Goal: Information Seeking & Learning: Compare options

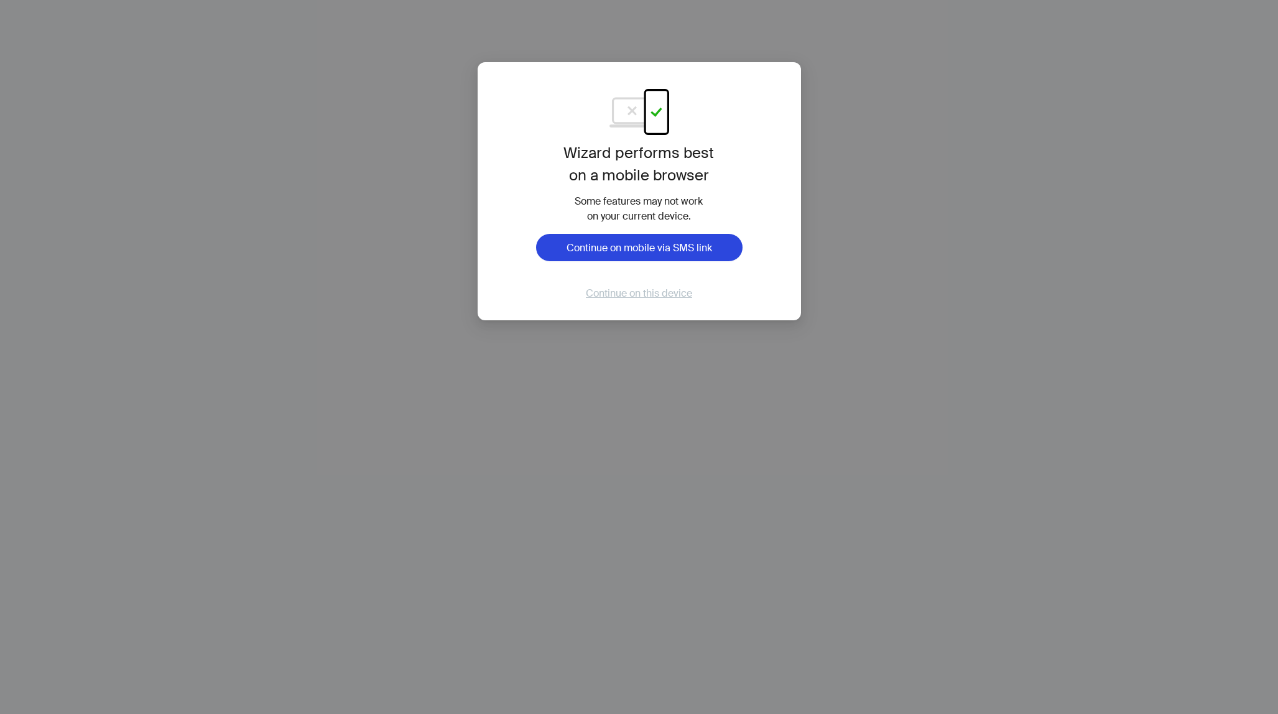
click at [612, 296] on span "Continue on this device" at bounding box center [639, 293] width 106 height 13
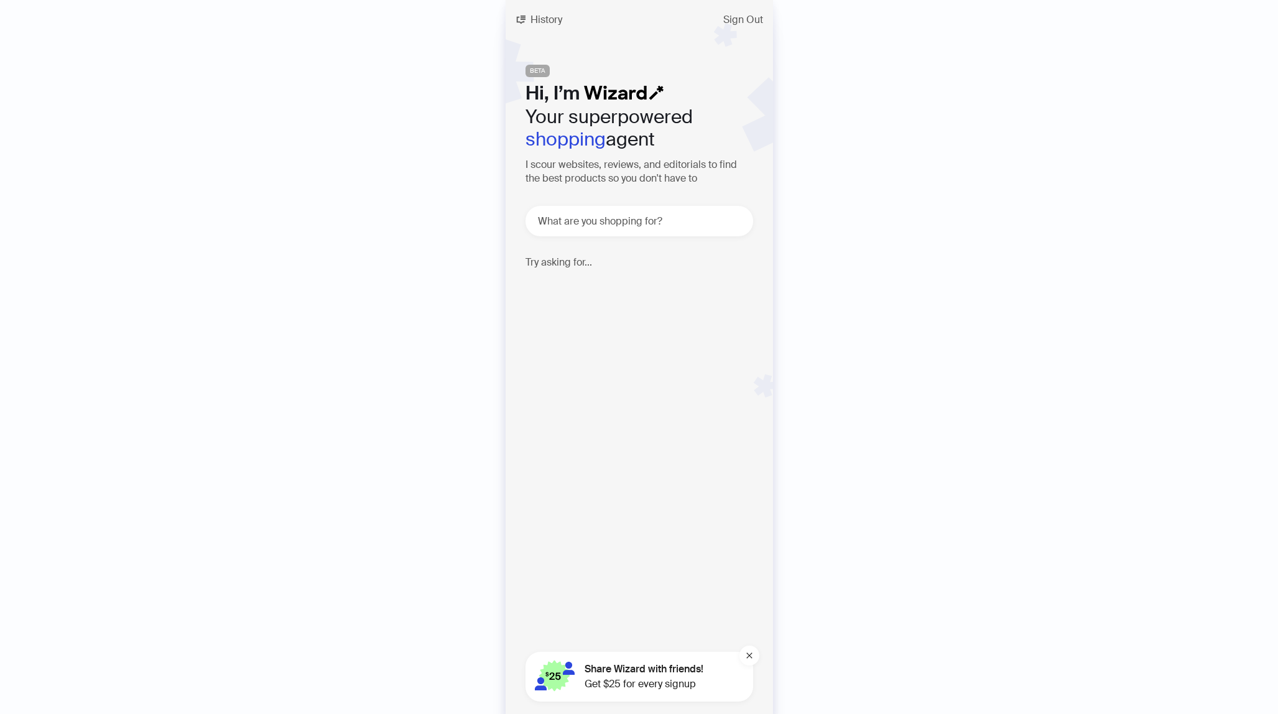
click at [548, 25] on button "History" at bounding box center [539, 20] width 67 height 20
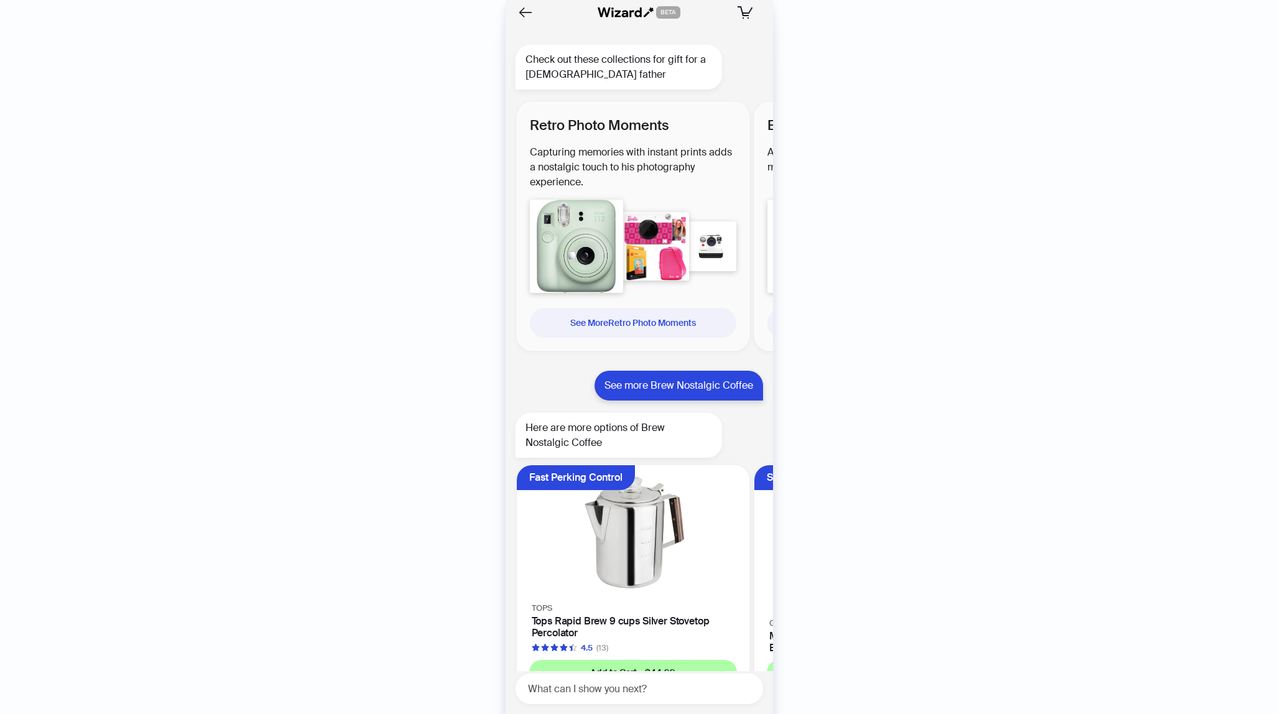
click at [547, 20] on div at bounding box center [557, 12] width 83 height 20
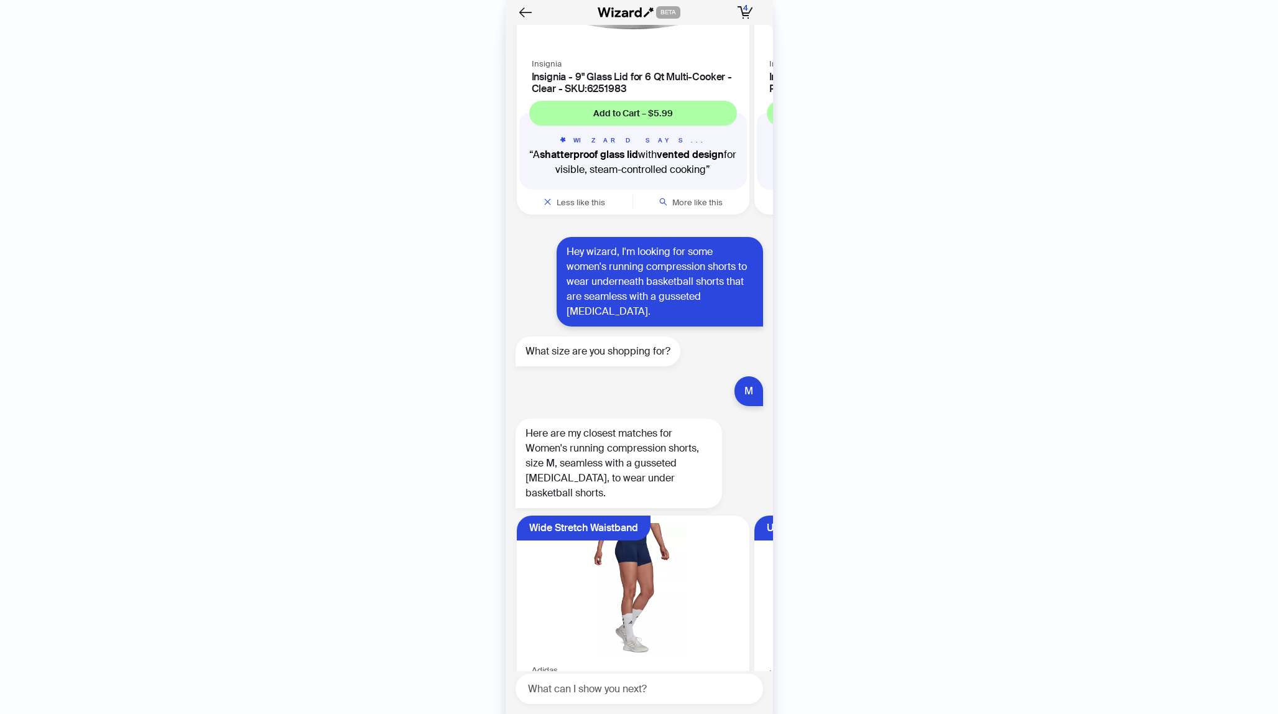
scroll to position [1587, 0]
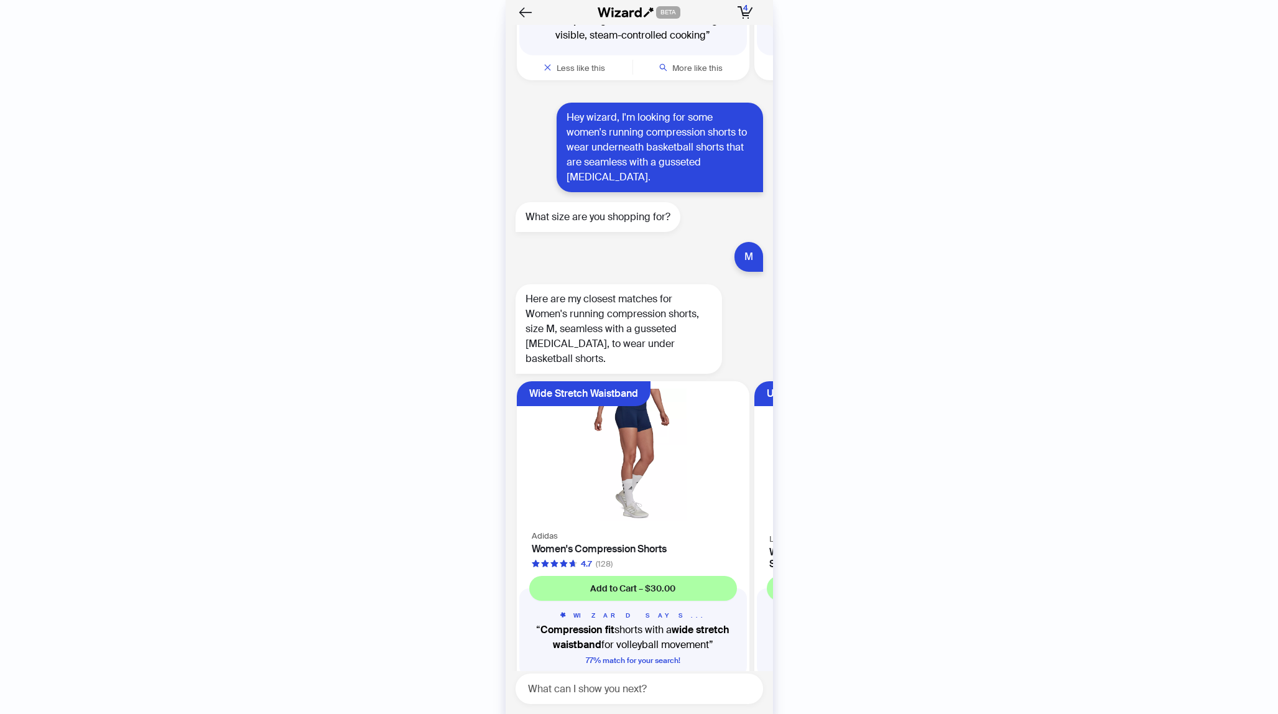
click at [617, 389] on img at bounding box center [633, 455] width 218 height 132
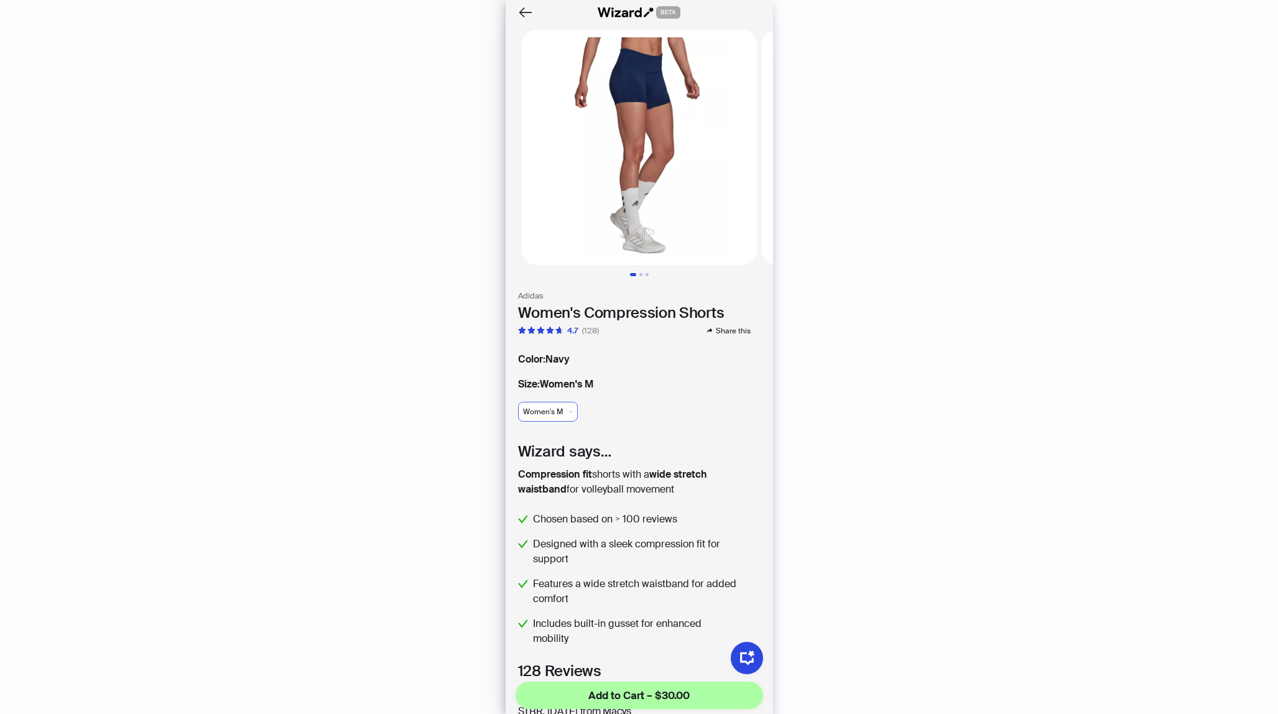
click at [552, 419] on span "Women's M" at bounding box center [548, 411] width 50 height 19
click at [542, 502] on div "Women's L" at bounding box center [554, 498] width 49 height 11
click at [548, 418] on span "Women's L" at bounding box center [546, 411] width 47 height 19
click at [541, 547] on div "Women's XXL" at bounding box center [554, 539] width 63 height 20
click at [553, 413] on span "Women's XXL" at bounding box center [551, 411] width 57 height 19
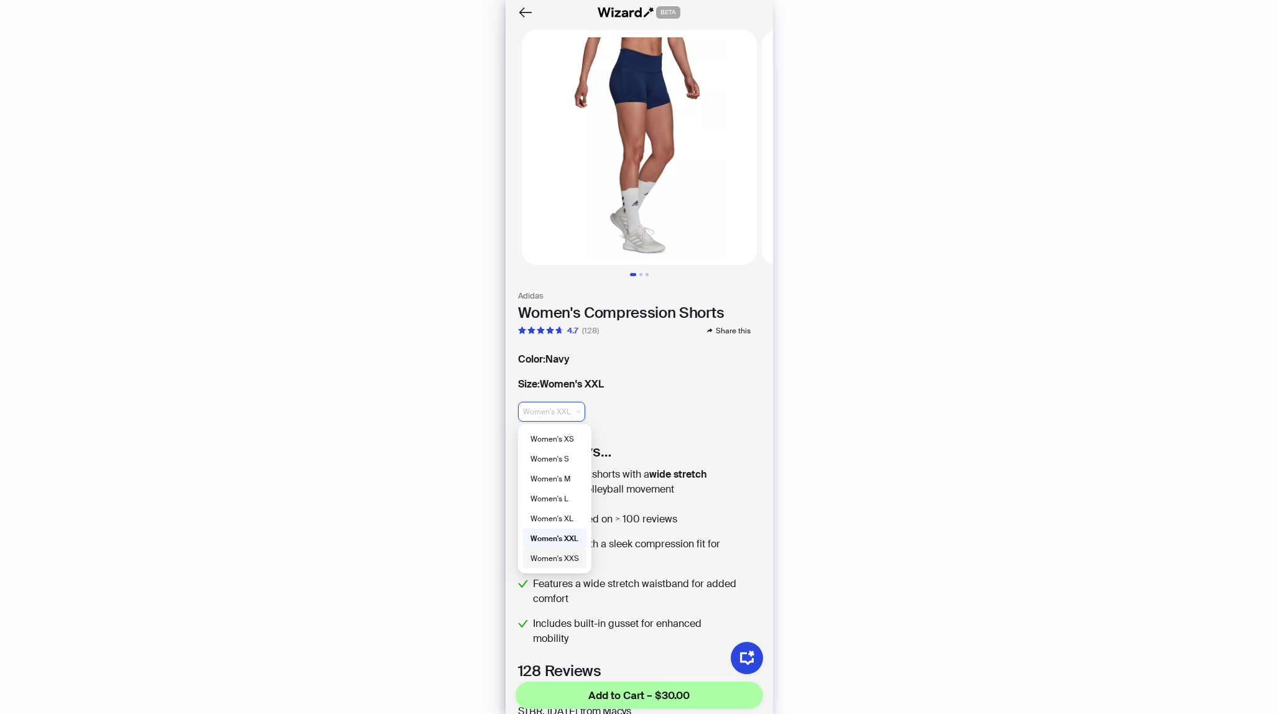
click at [546, 565] on div "Women's XXS" at bounding box center [554, 558] width 63 height 20
click at [520, 10] on icon "Back" at bounding box center [525, 12] width 14 height 11
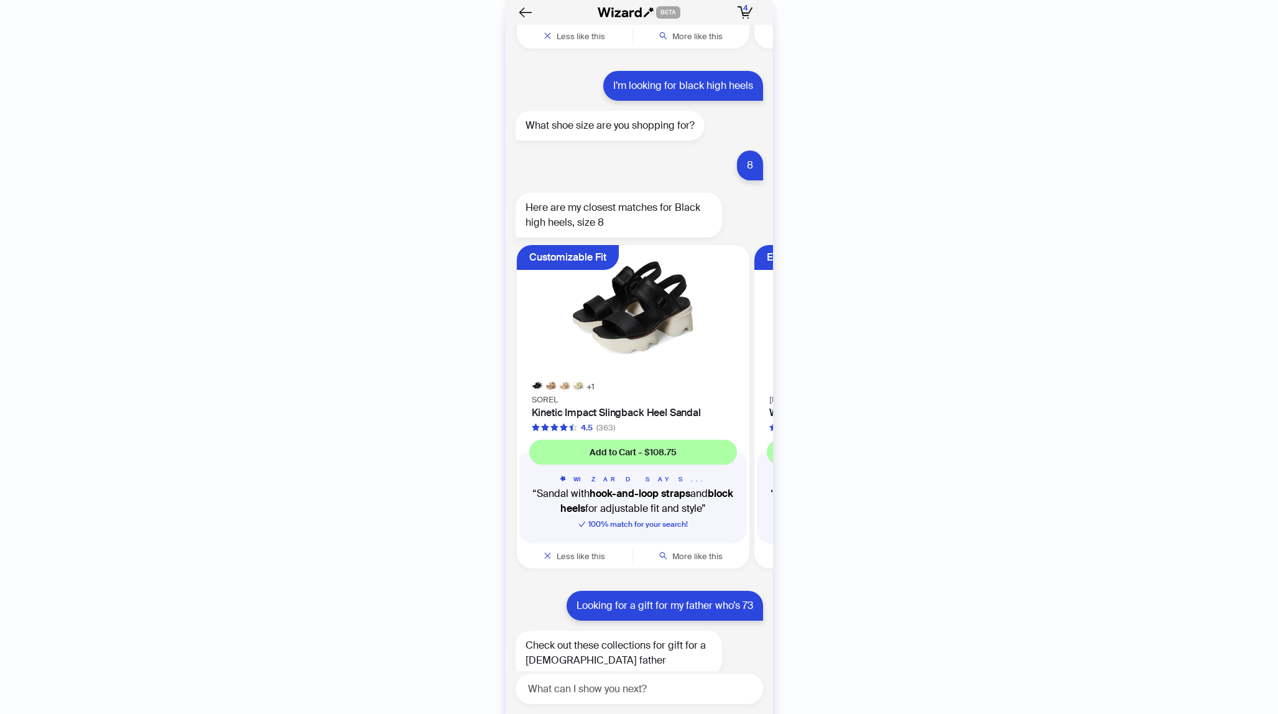
scroll to position [8218, 0]
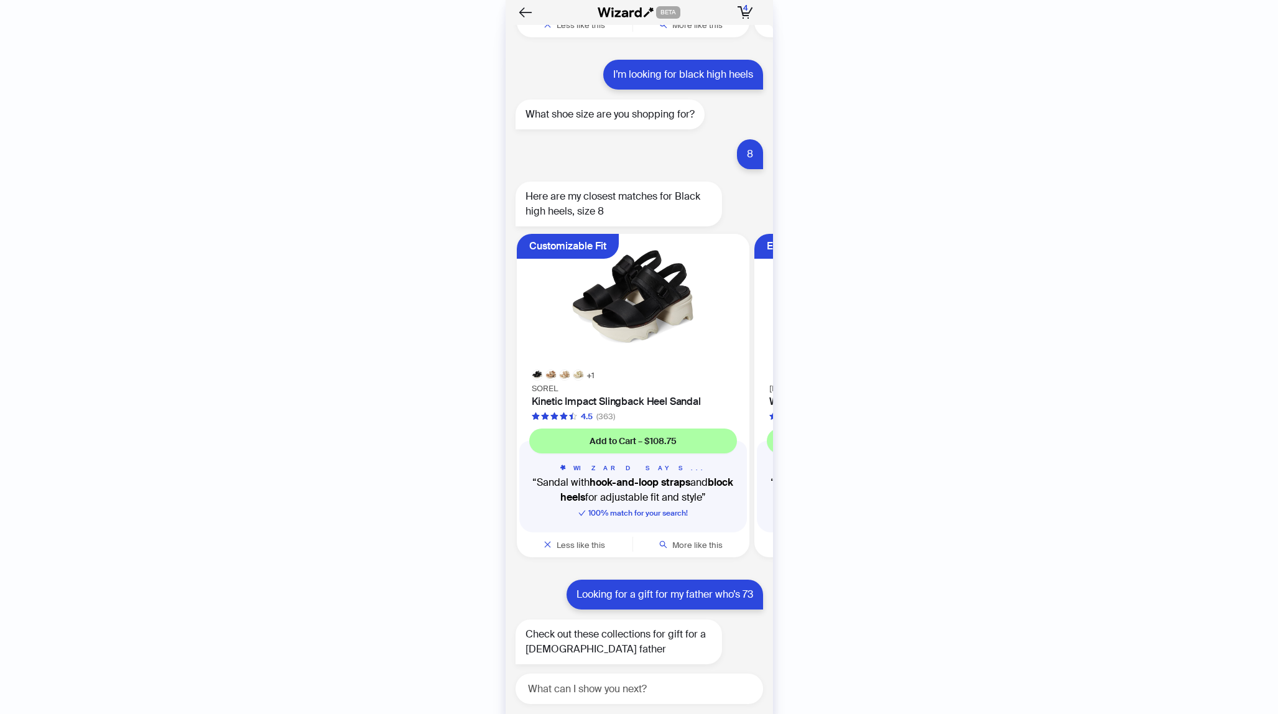
click at [605, 248] on img at bounding box center [633, 301] width 218 height 121
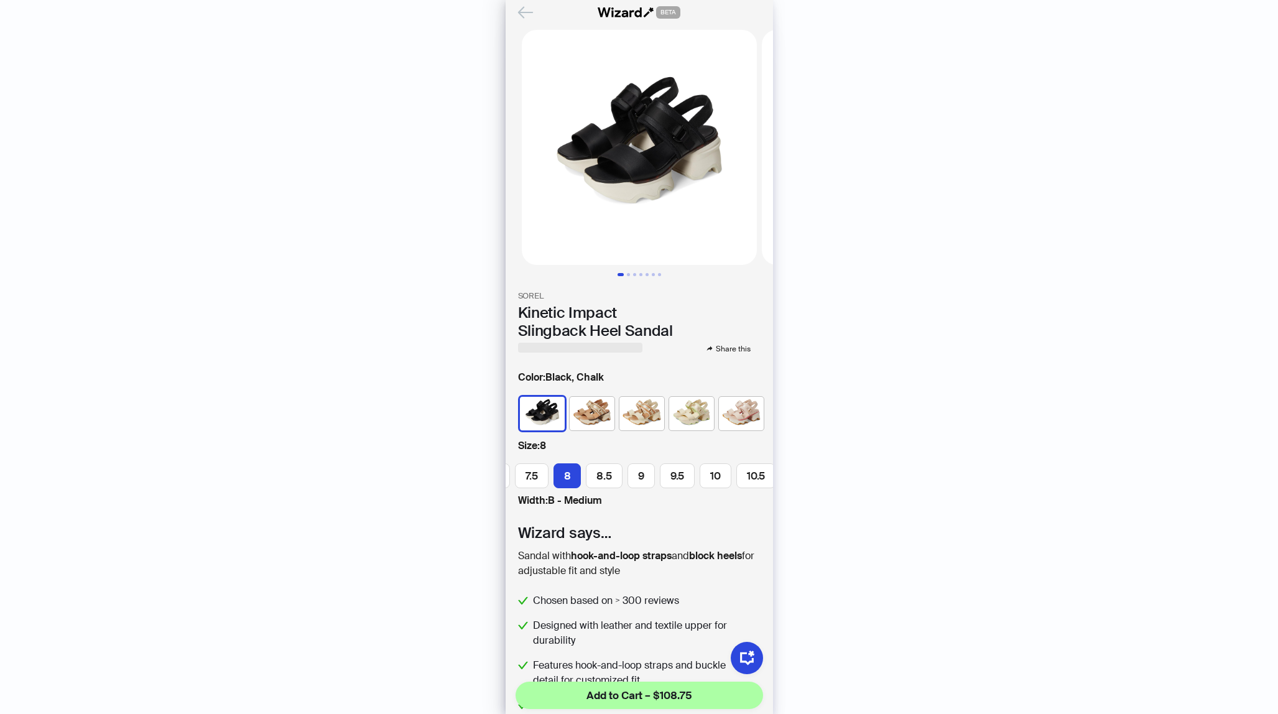
scroll to position [0, 127]
click at [633, 427] on img at bounding box center [641, 414] width 45 height 34
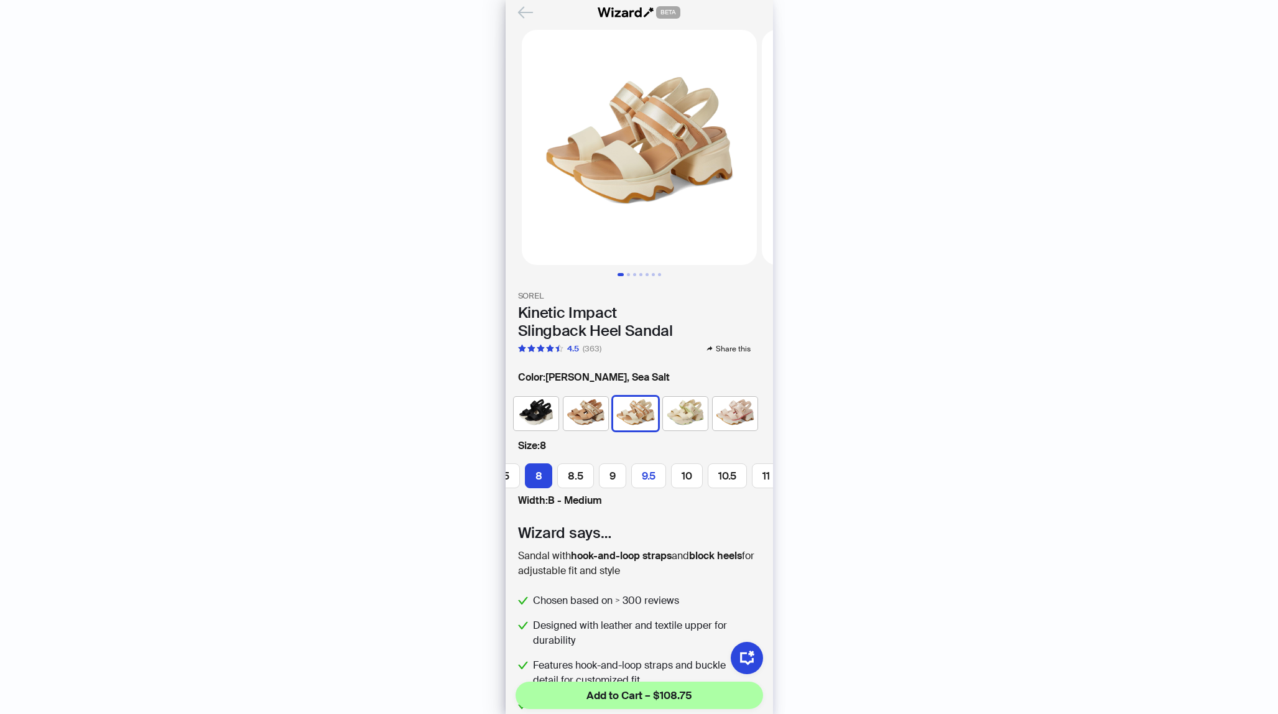
click at [654, 476] on span "9.5" at bounding box center [649, 476] width 14 height 14
click at [670, 475] on span "10.5" at bounding box center [671, 476] width 18 height 14
click at [705, 478] on label "11" at bounding box center [710, 475] width 29 height 25
click at [753, 476] on label "12" at bounding box center [744, 475] width 31 height 25
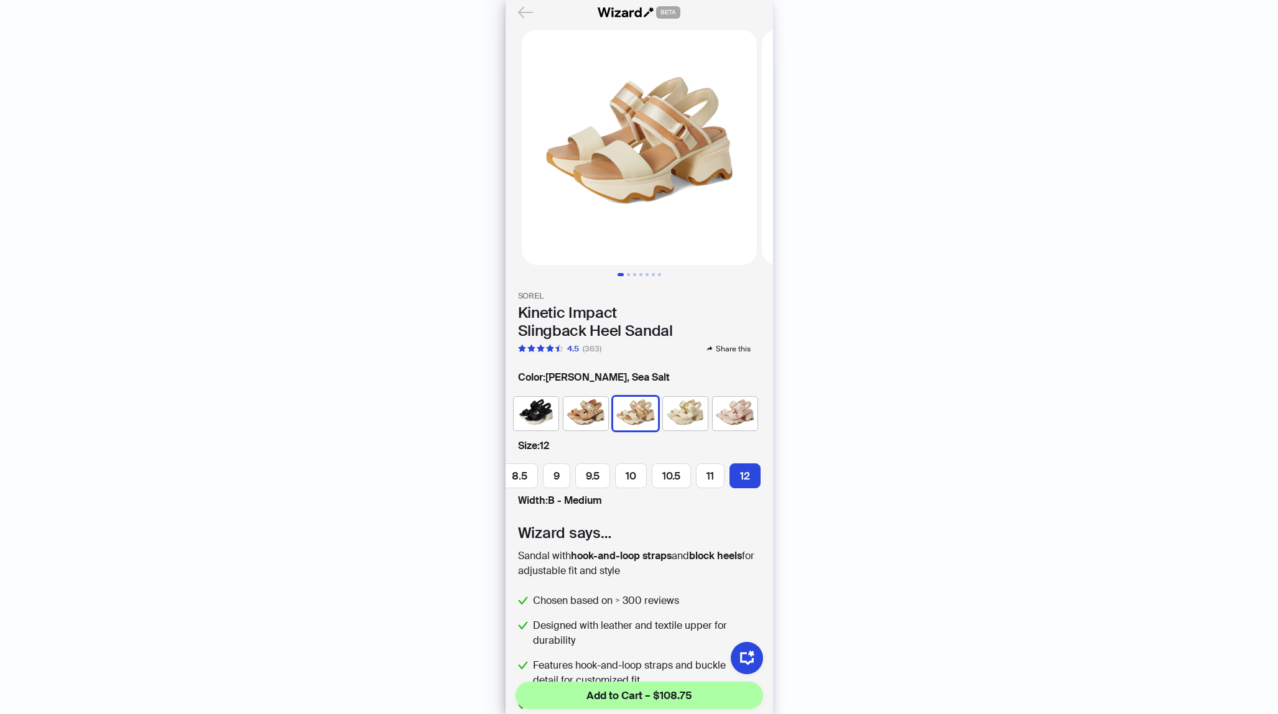
click at [739, 419] on img at bounding box center [735, 414] width 45 height 34
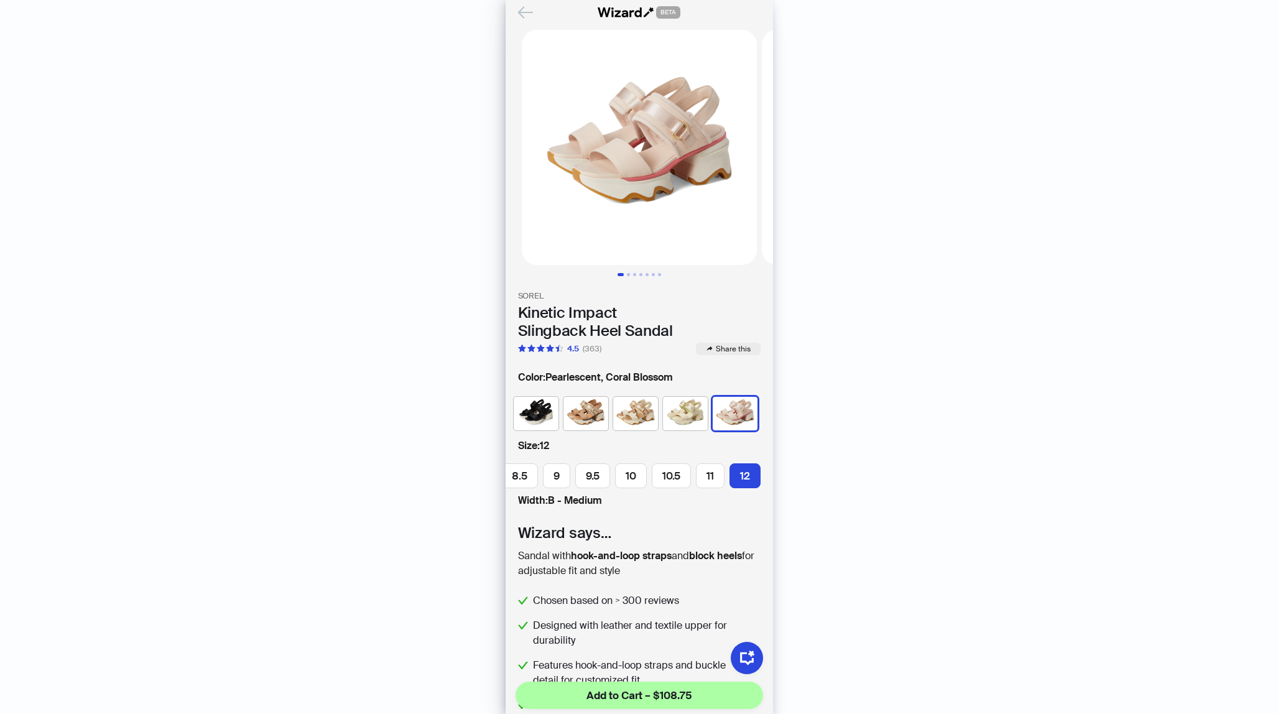
click at [735, 350] on span "Share this" at bounding box center [733, 349] width 35 height 10
click at [736, 347] on span "Share this" at bounding box center [733, 349] width 35 height 10
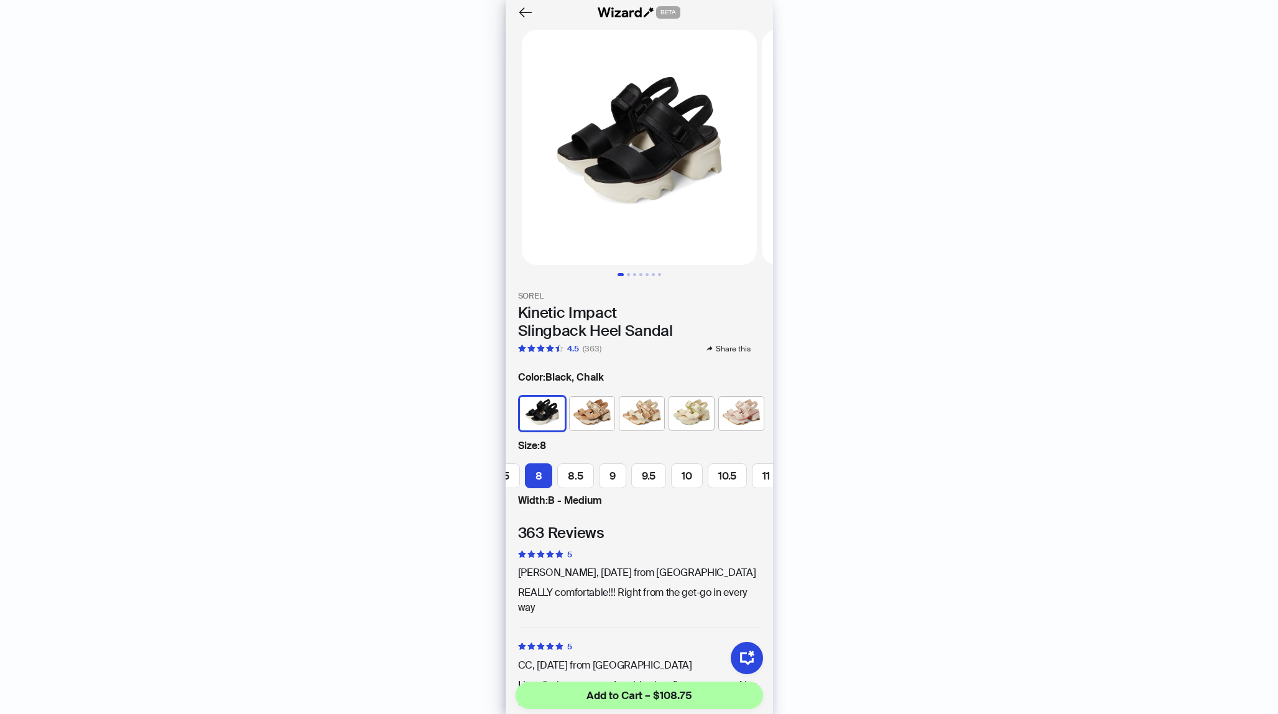
scroll to position [2854, 0]
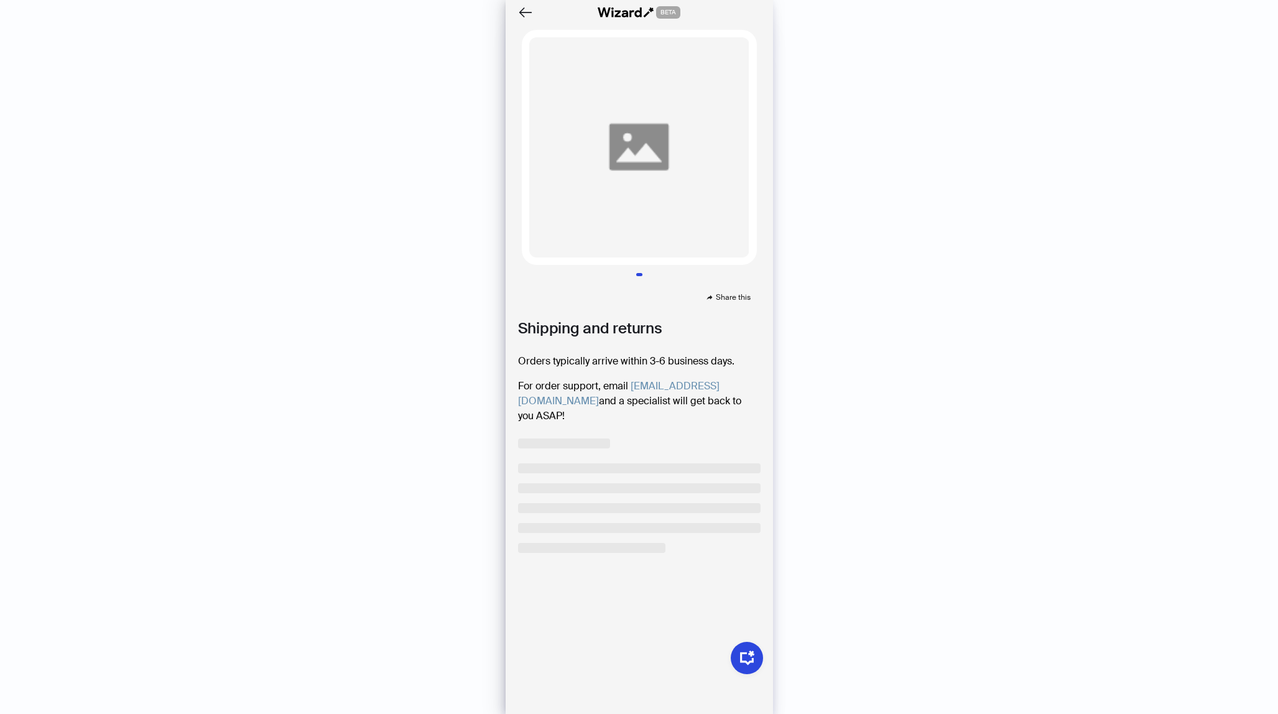
scroll to position [2854, 0]
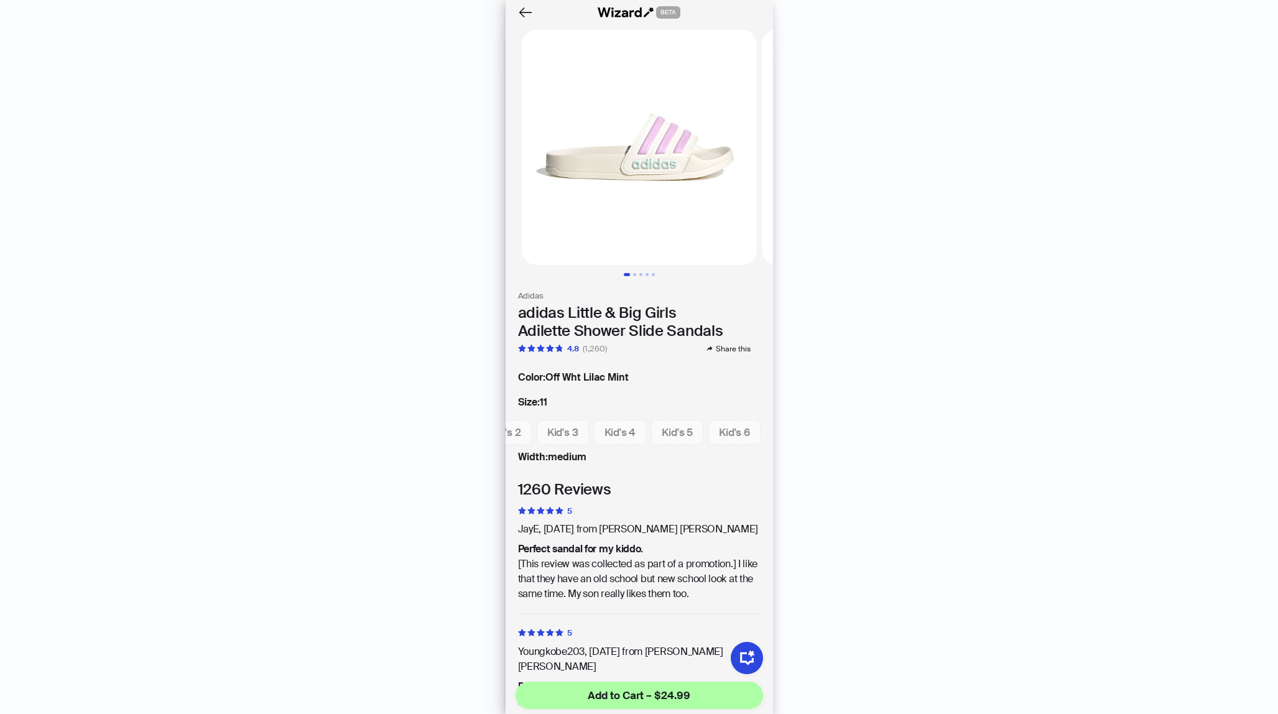
scroll to position [2854, 0]
click at [566, 430] on span "Kid's 3" at bounding box center [562, 432] width 31 height 14
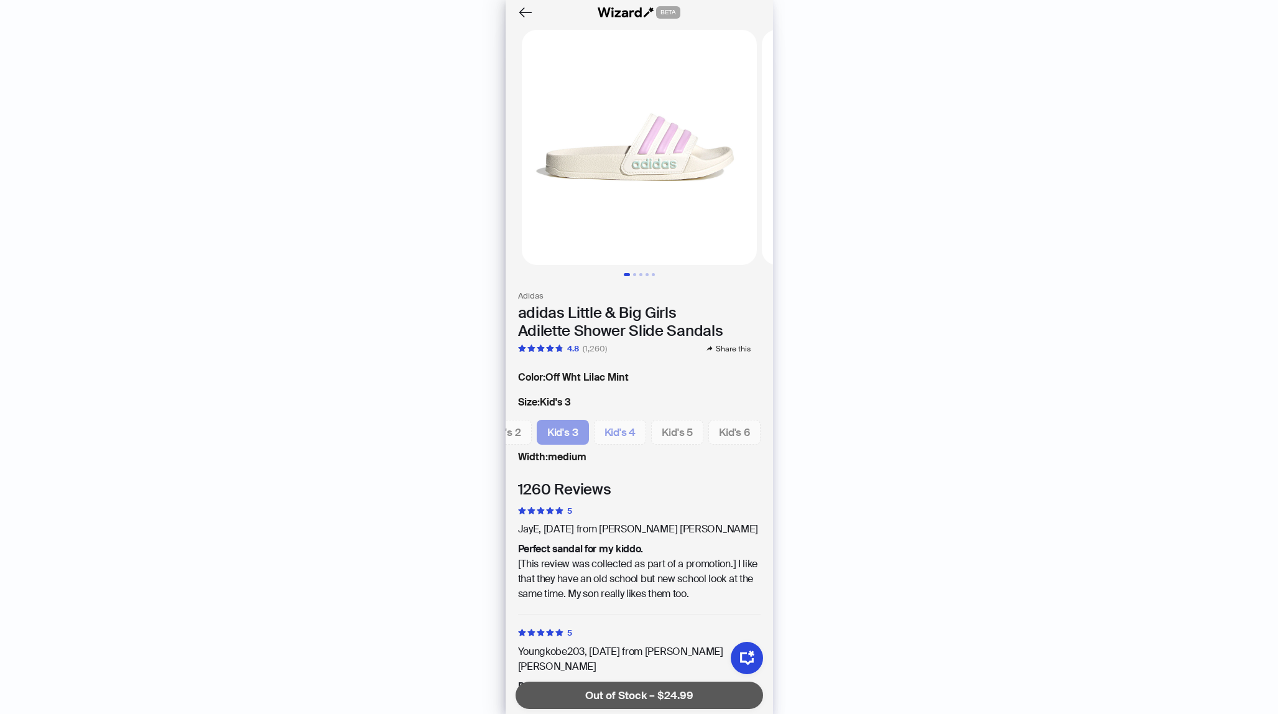
click at [606, 432] on span "Kid's 4" at bounding box center [620, 432] width 32 height 14
click at [685, 434] on span "Kid's 5" at bounding box center [677, 432] width 31 height 14
click at [721, 435] on span "Kid's 6" at bounding box center [734, 432] width 31 height 14
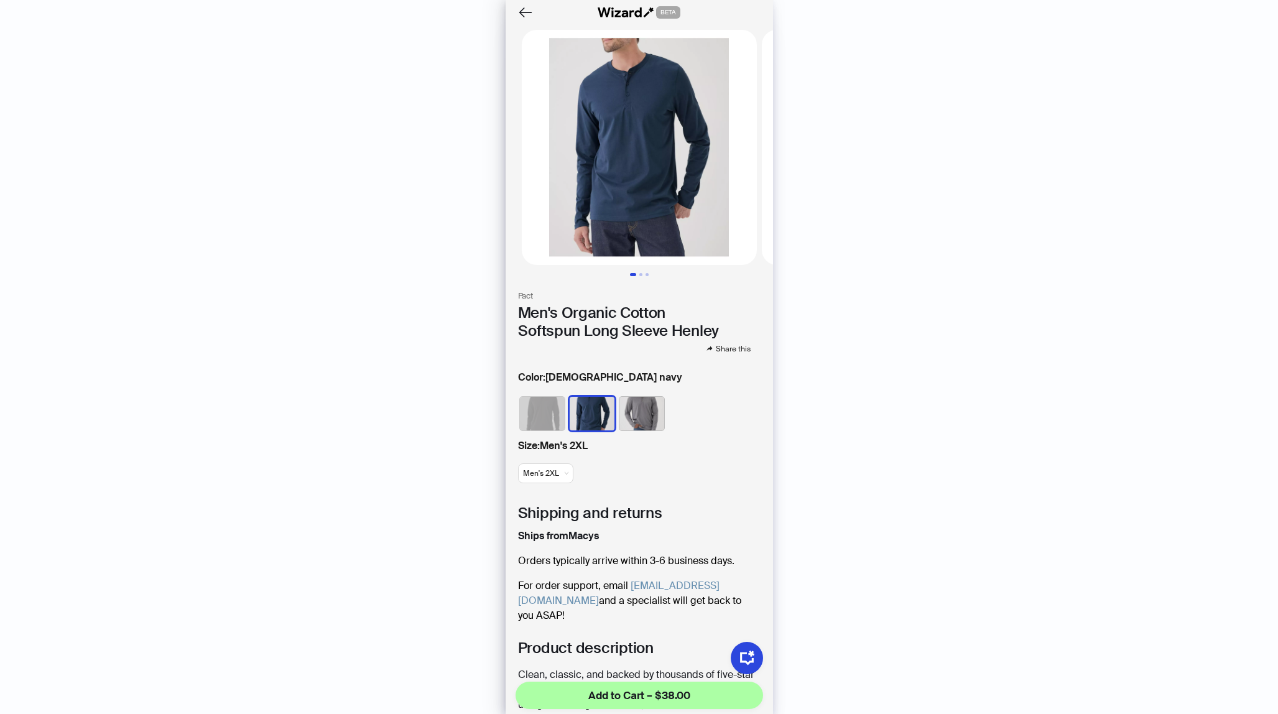
click at [547, 410] on img at bounding box center [542, 414] width 45 height 34
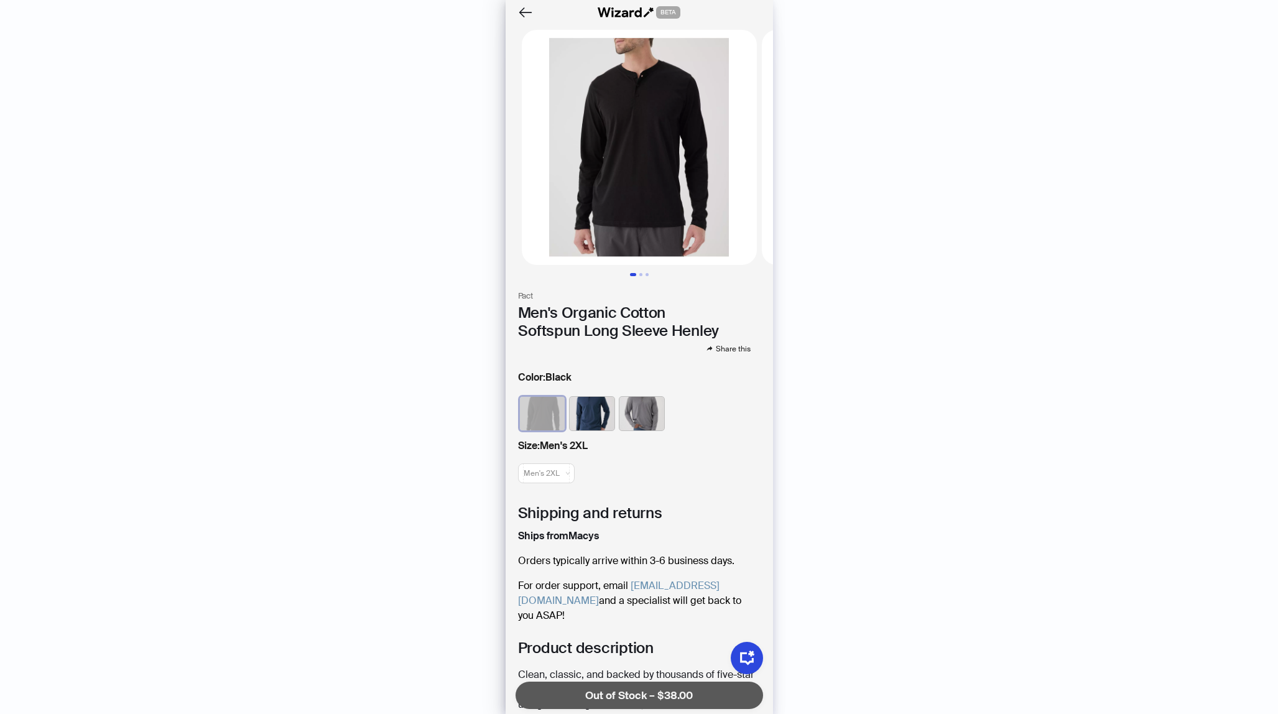
scroll to position [2854, 0]
click at [642, 416] on img at bounding box center [641, 414] width 45 height 34
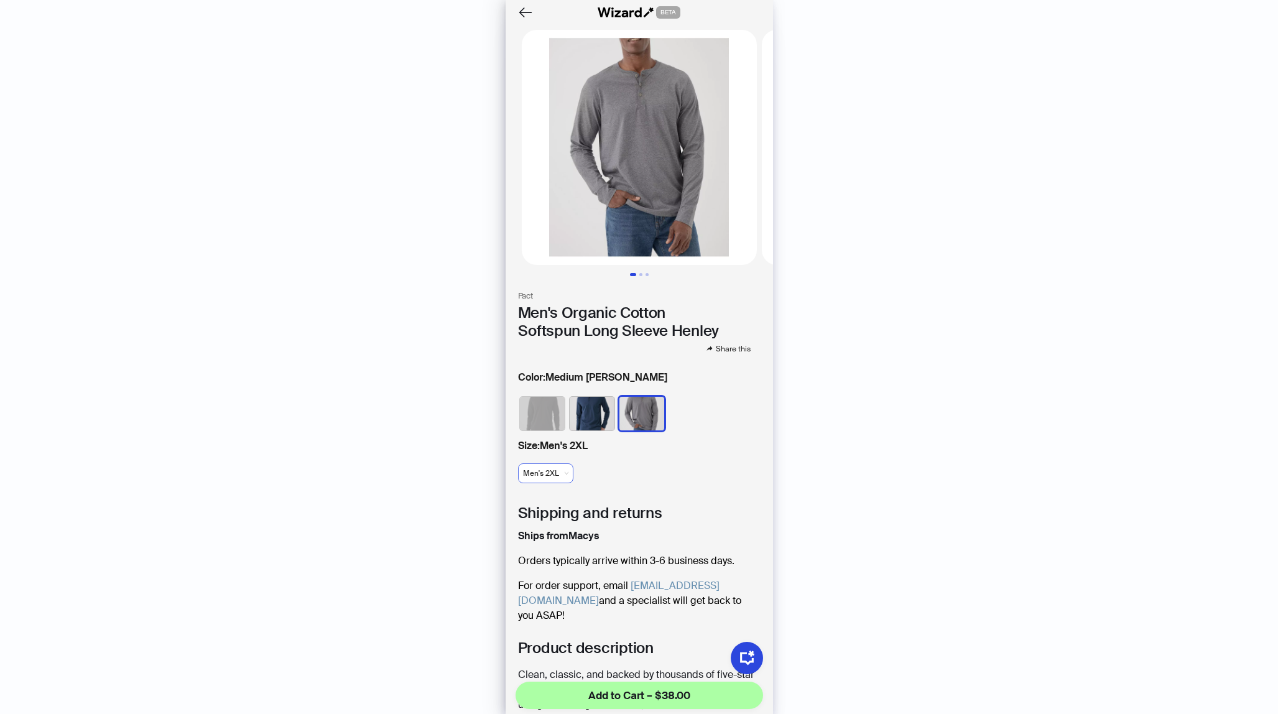
click at [550, 465] on span "Men's 2XL" at bounding box center [545, 473] width 45 height 19
click at [548, 537] on div "Men's S" at bounding box center [548, 542] width 35 height 11
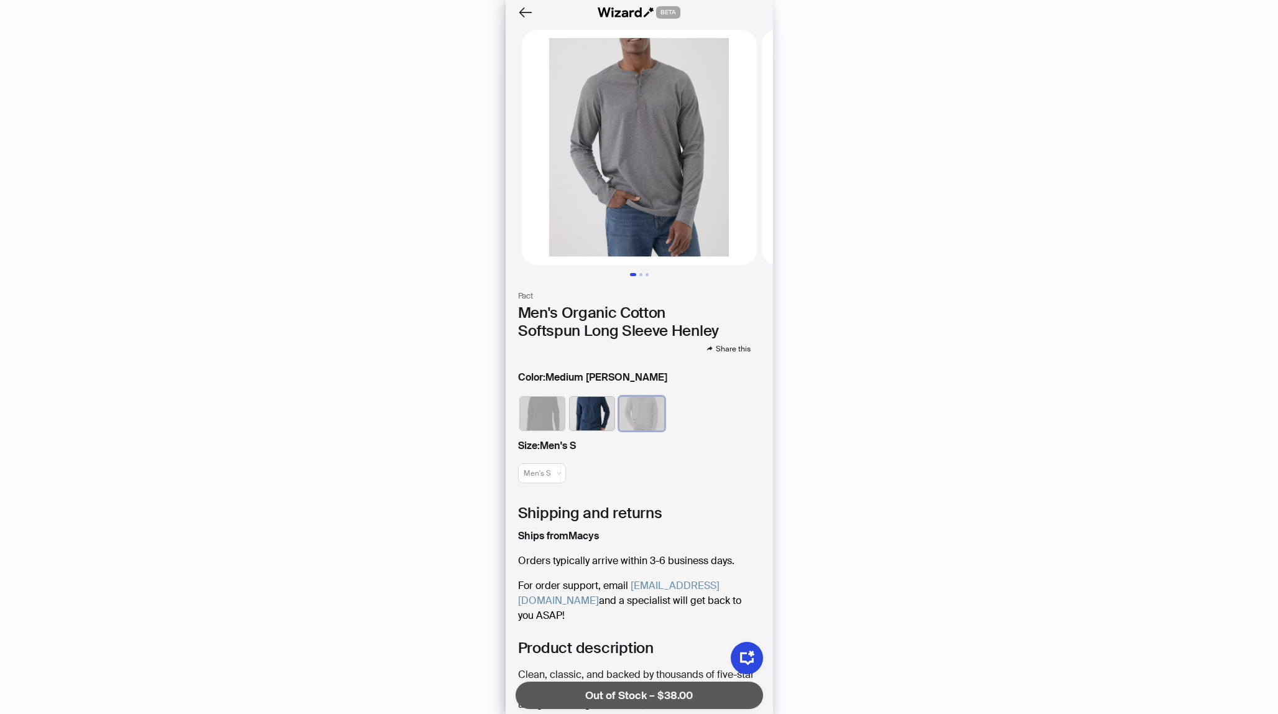
click at [599, 397] on img at bounding box center [592, 414] width 45 height 34
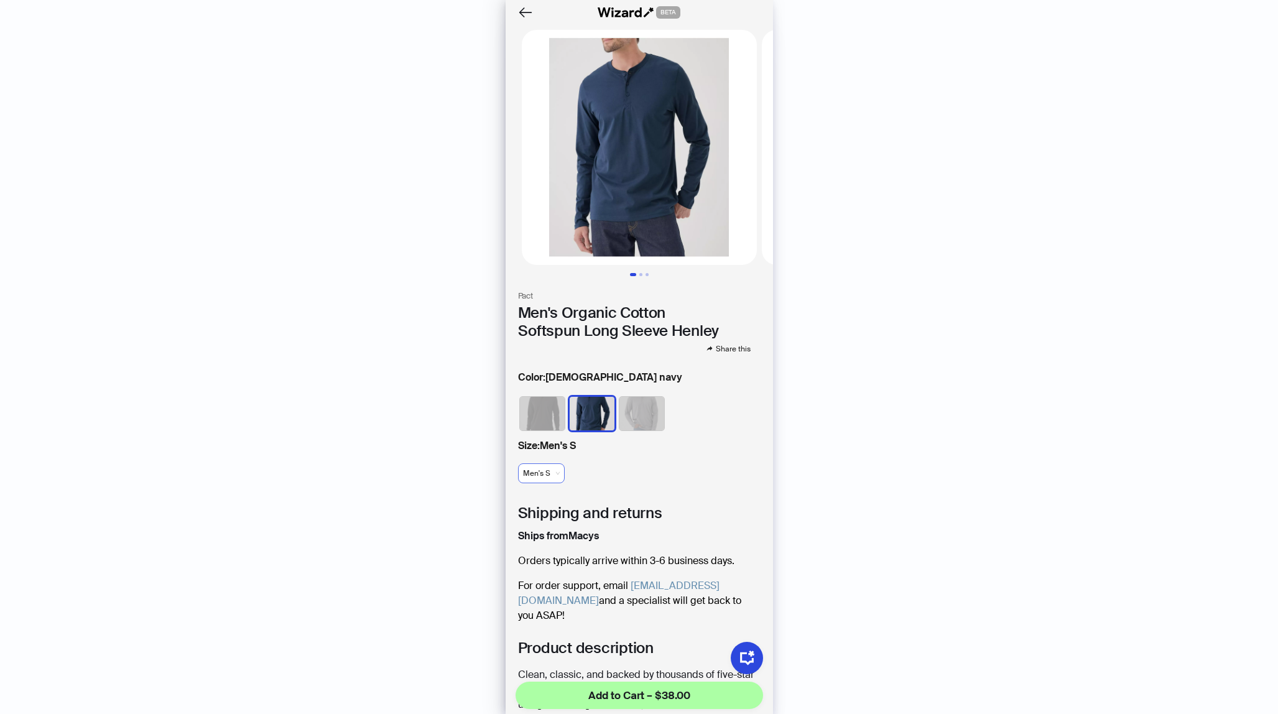
click at [556, 467] on span "Men's S" at bounding box center [541, 473] width 37 height 19
click at [552, 558] on div "Men's L" at bounding box center [548, 561] width 36 height 11
click at [553, 469] on span "Men's L" at bounding box center [541, 473] width 36 height 19
click at [547, 524] on div "Men's 2XL" at bounding box center [548, 521] width 36 height 11
click at [553, 464] on span "Men's 2XL" at bounding box center [545, 473] width 45 height 19
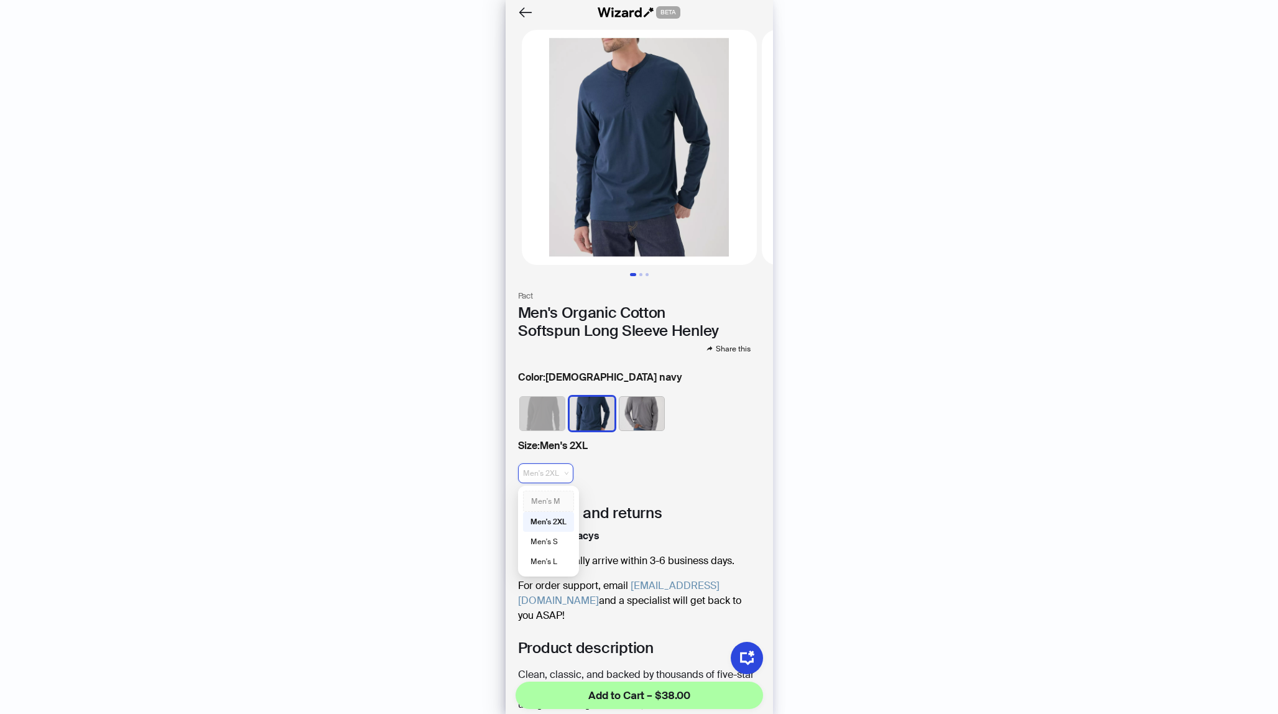
click at [555, 496] on div "Men's M" at bounding box center [548, 501] width 35 height 11
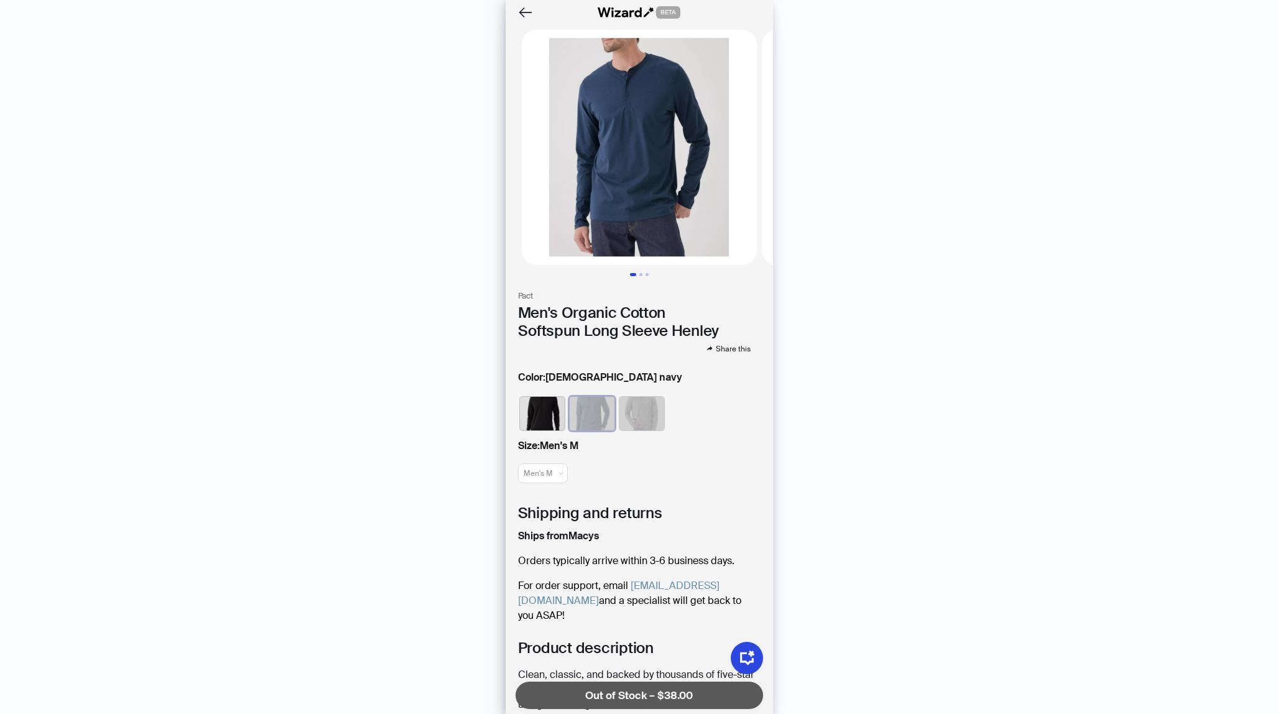
click at [553, 415] on img at bounding box center [542, 414] width 45 height 34
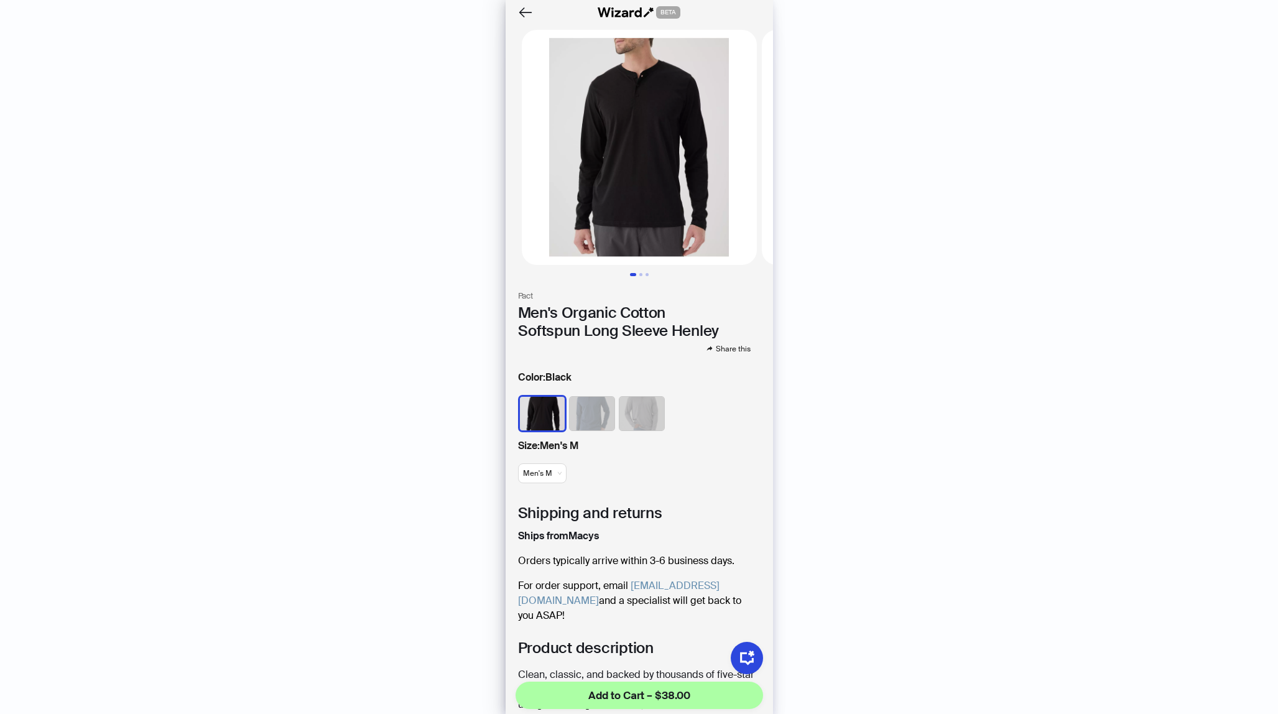
click at [591, 422] on img at bounding box center [592, 414] width 45 height 34
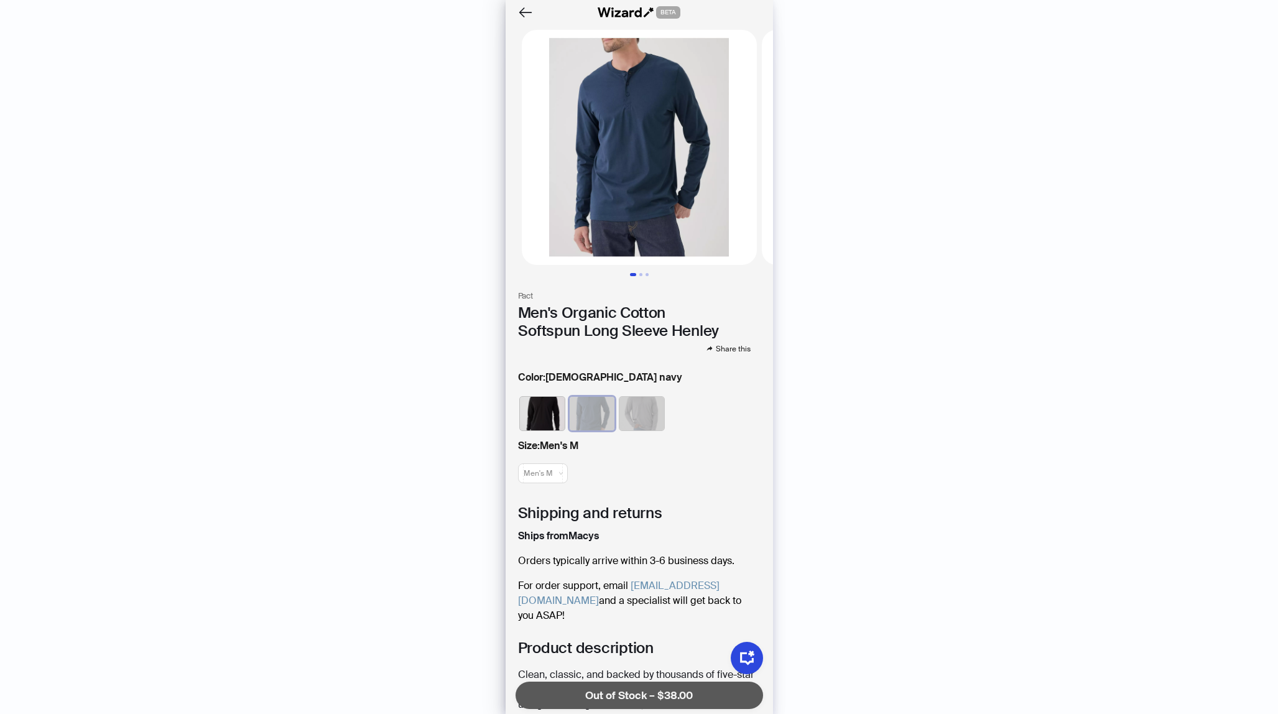
click at [643, 415] on img at bounding box center [641, 414] width 45 height 34
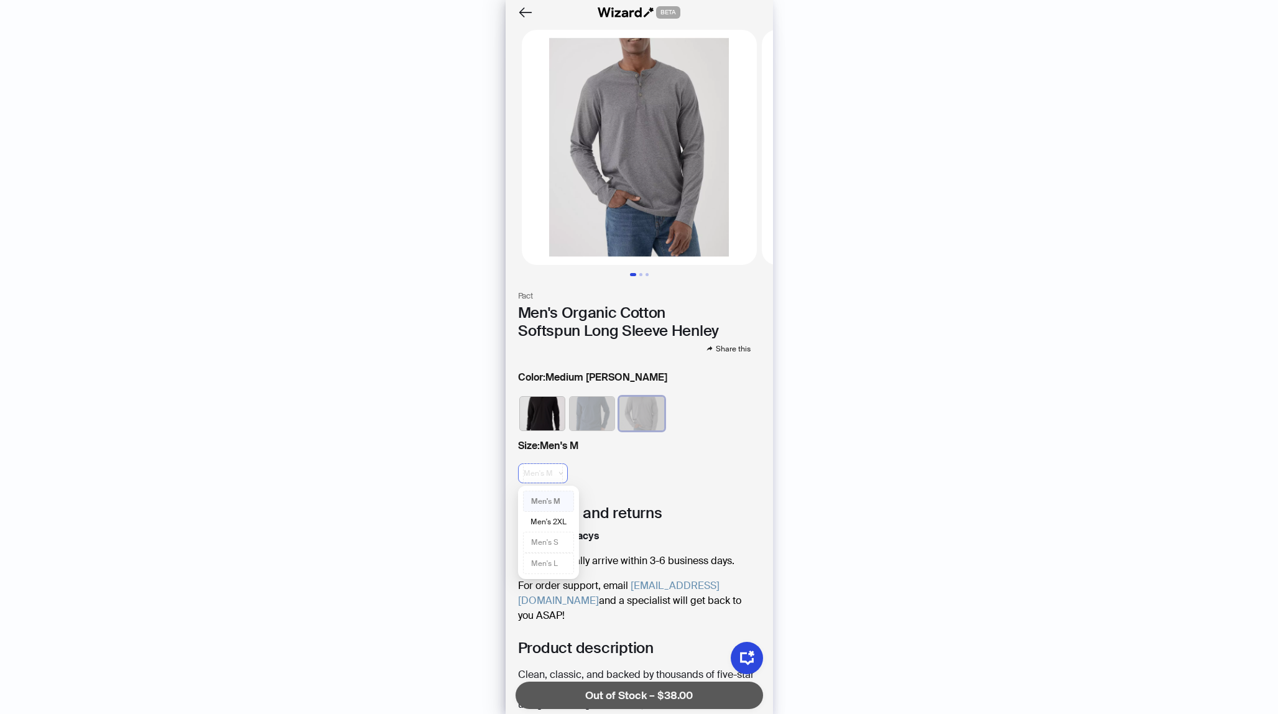
click at [543, 465] on span "Men's M" at bounding box center [543, 473] width 40 height 20
click at [544, 519] on div "Men's 2XL" at bounding box center [548, 521] width 36 height 11
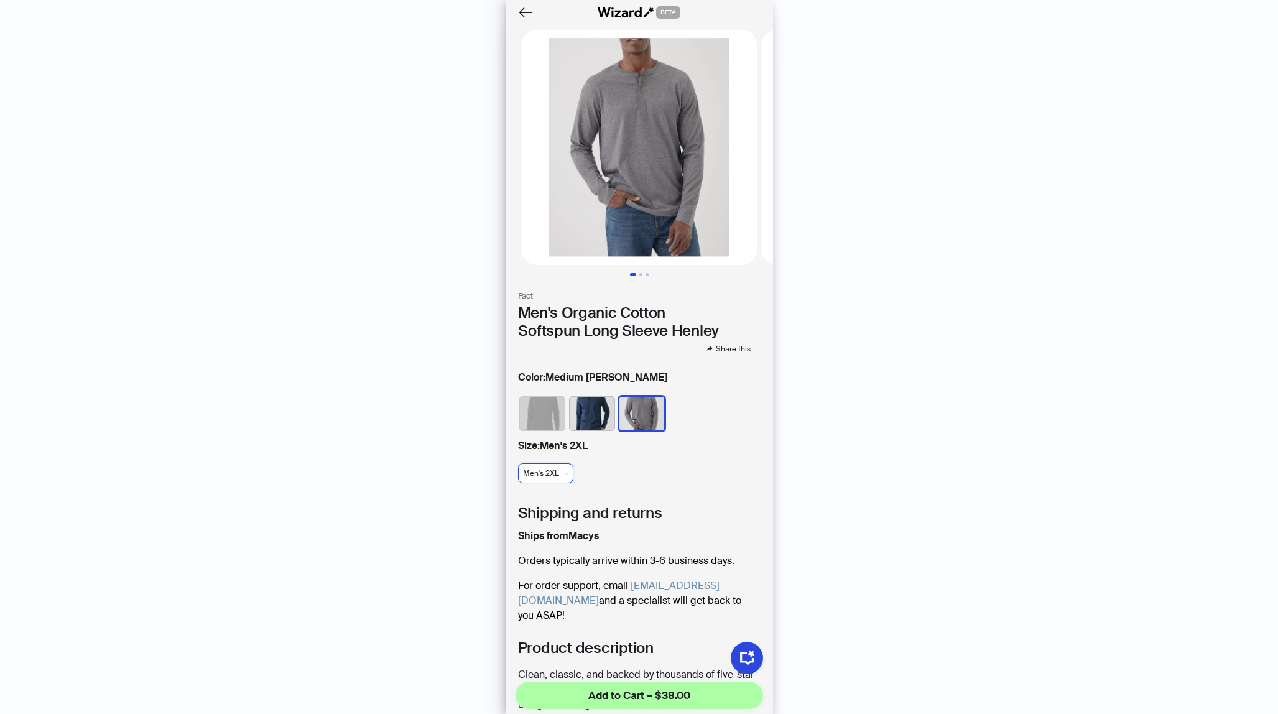
click at [593, 410] on img at bounding box center [592, 414] width 45 height 34
